Goal: Find specific page/section: Find specific page/section

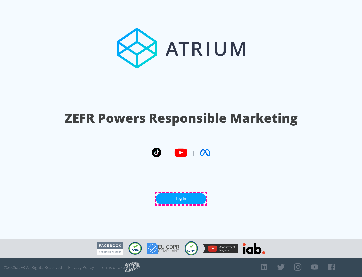
click at [181, 199] on link "Log In" at bounding box center [181, 198] width 50 height 11
